Goal: Find specific page/section: Find specific page/section

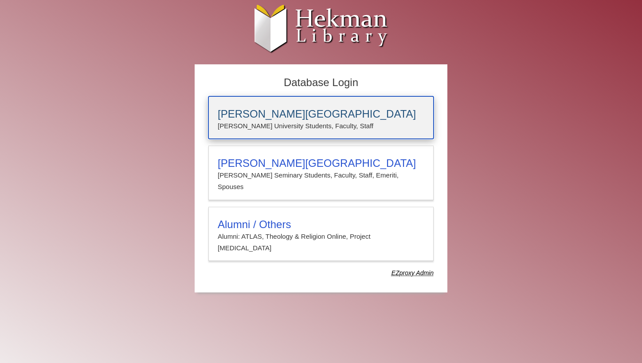
click at [299, 111] on h3 "Calvin University" at bounding box center [321, 114] width 207 height 12
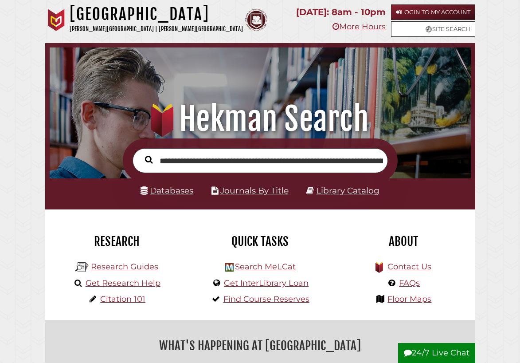
scroll to position [0, 426]
type input "**********"
click at [141, 154] on button "Search" at bounding box center [149, 160] width 16 height 12
